Goal: Information Seeking & Learning: Find specific fact

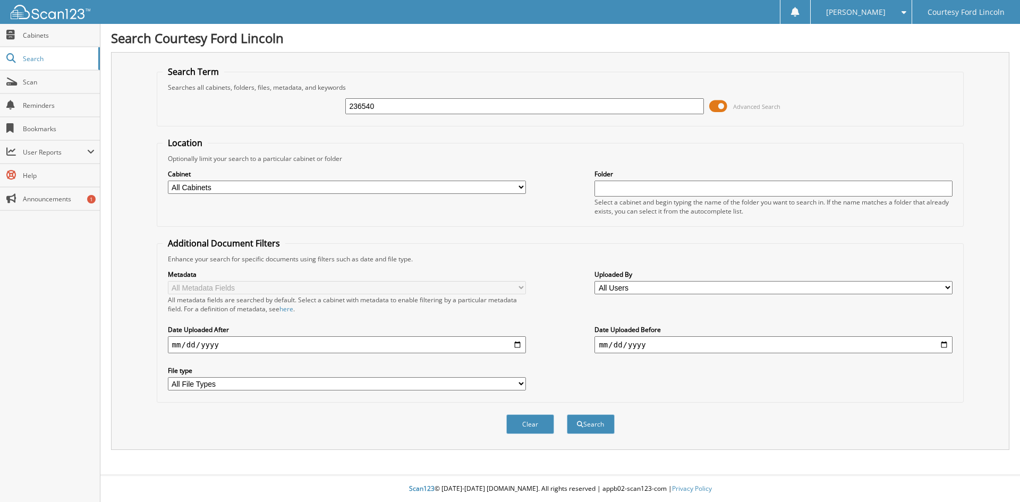
type input "236540"
click at [567, 414] on button "Search" at bounding box center [591, 424] width 48 height 20
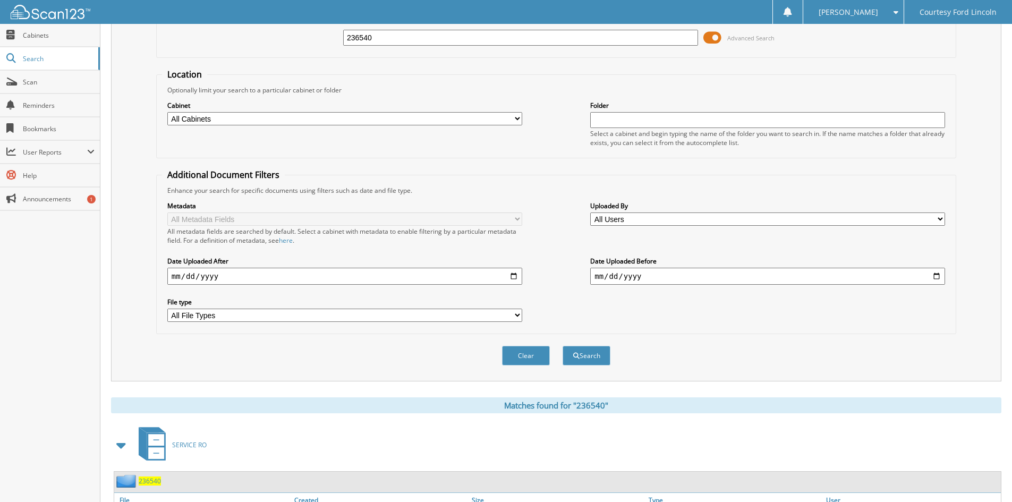
scroll to position [71, 0]
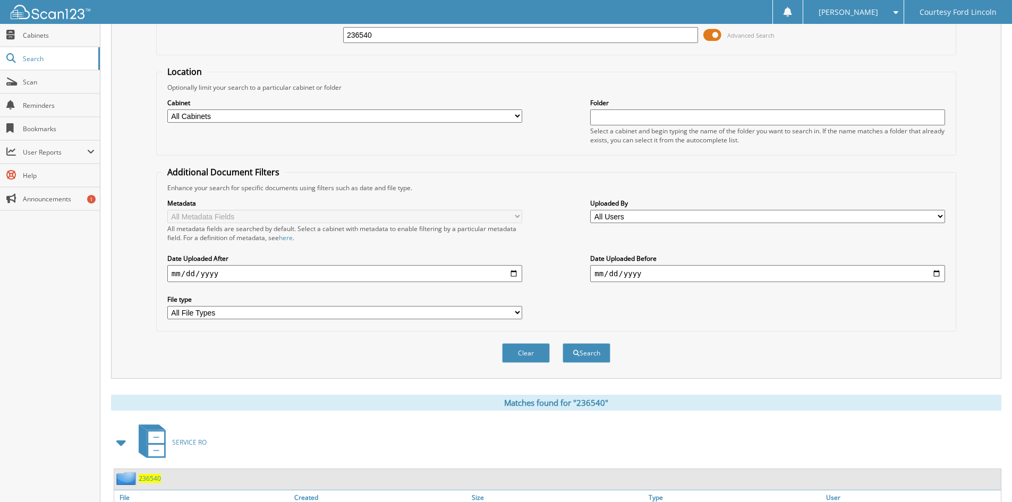
click at [154, 480] on span "236540" at bounding box center [150, 478] width 22 height 9
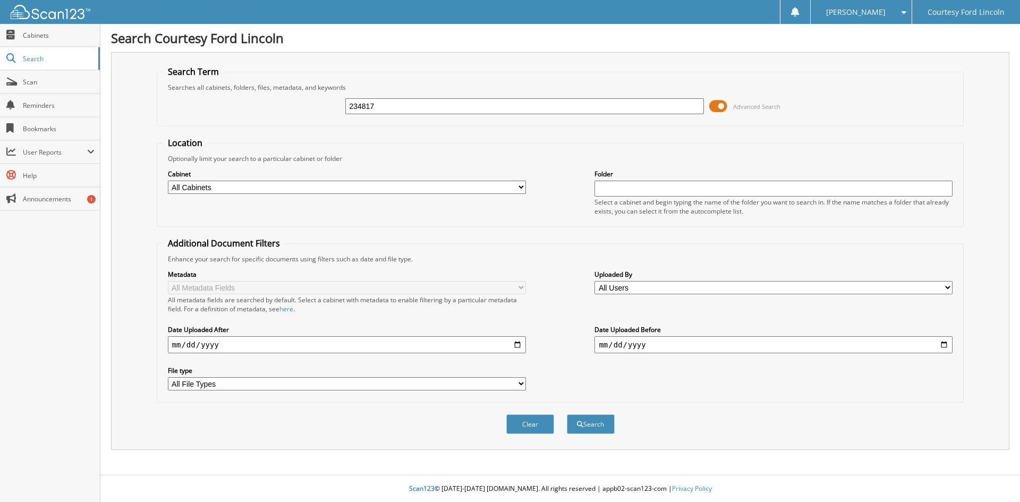
type input "234817"
click at [567, 414] on button "Search" at bounding box center [591, 424] width 48 height 20
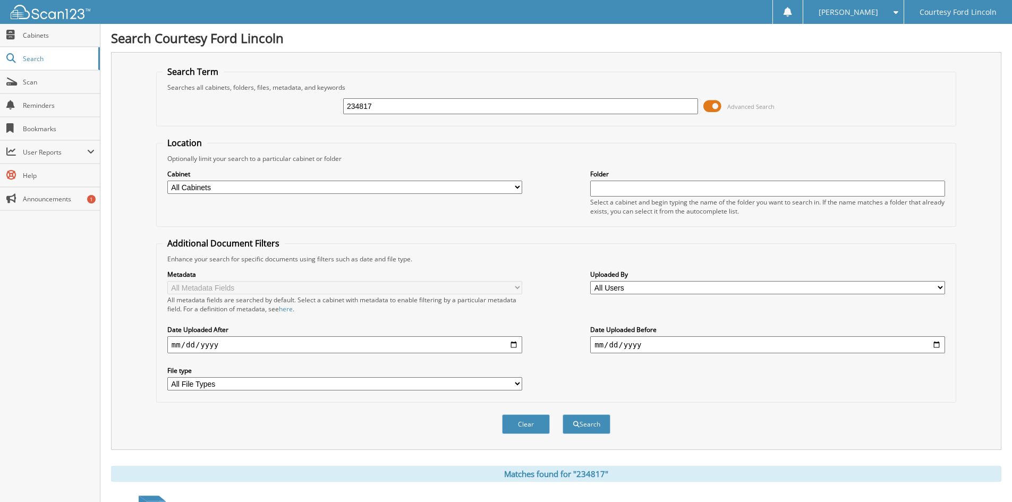
scroll to position [160, 0]
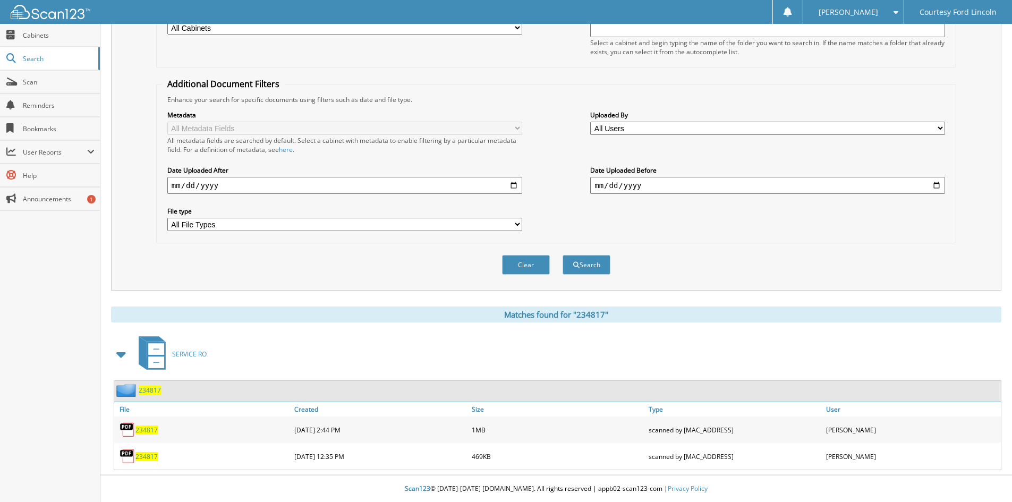
click at [149, 432] on span "234817" at bounding box center [146, 429] width 22 height 9
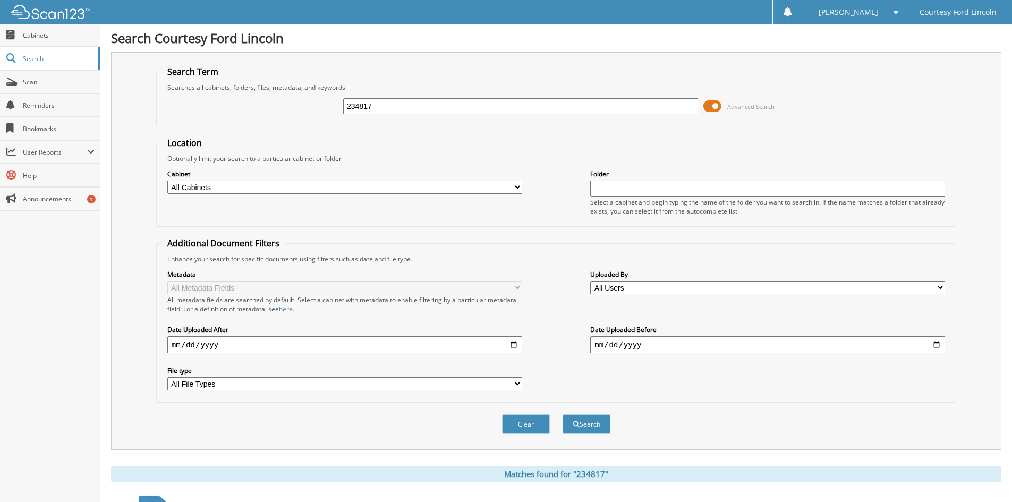
drag, startPoint x: 393, startPoint y: 108, endPoint x: 234, endPoint y: 91, distance: 159.7
click at [235, 96] on div "234817 Advanced Search" at bounding box center [556, 106] width 788 height 29
type input "235271"
click at [562, 414] on button "Search" at bounding box center [586, 424] width 48 height 20
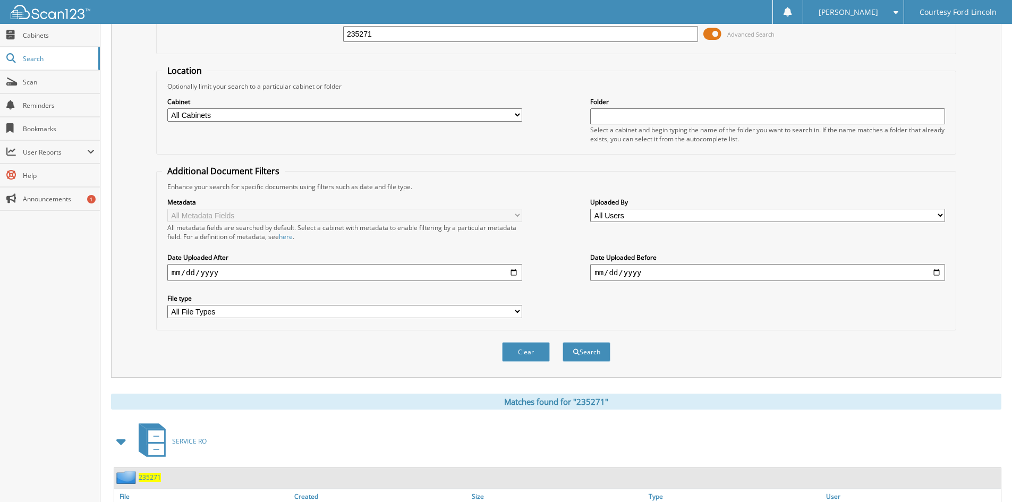
scroll to position [160, 0]
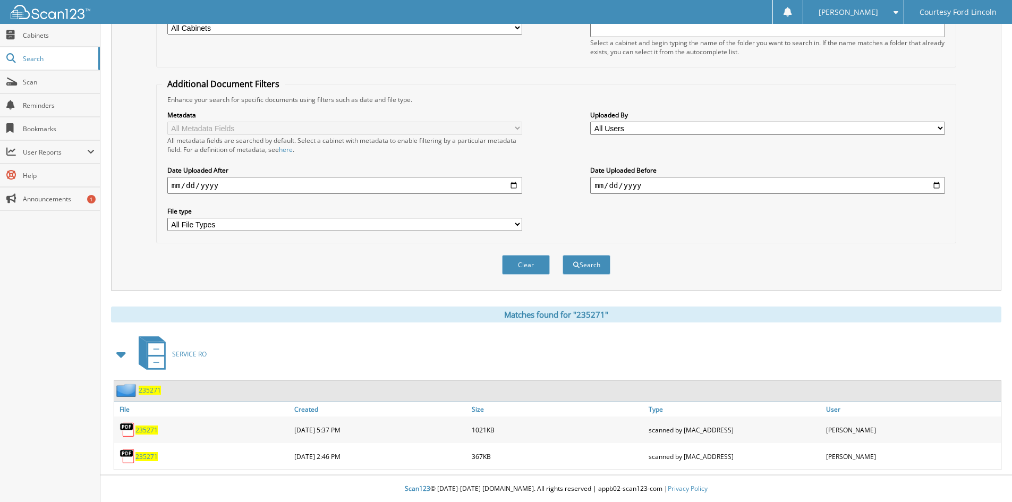
click at [149, 456] on span "235271" at bounding box center [146, 456] width 22 height 9
click at [145, 431] on span "235271" at bounding box center [146, 429] width 22 height 9
